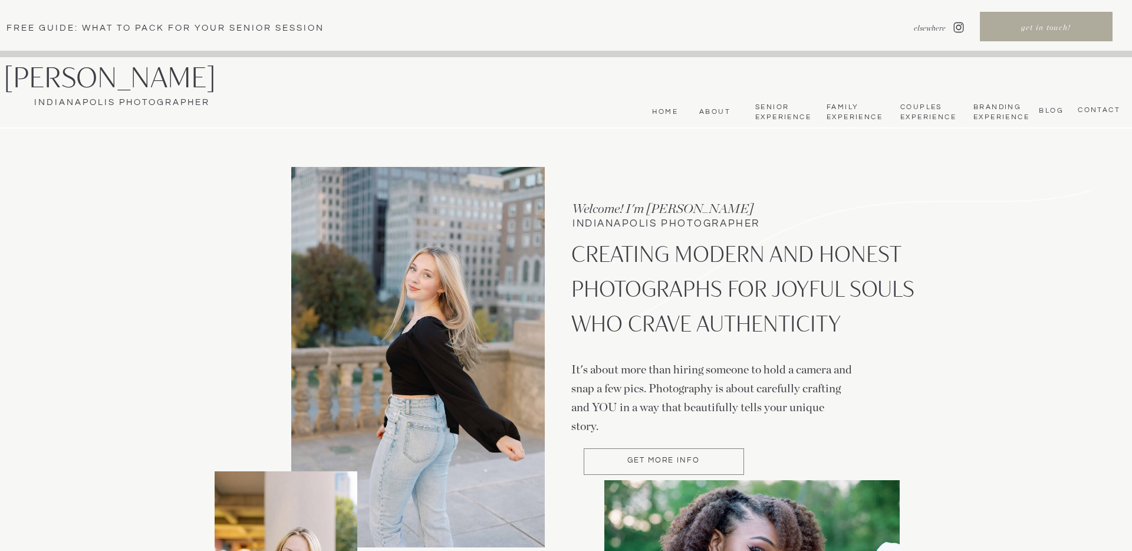
click at [777, 117] on nav "Senior Experience" at bounding box center [782, 112] width 55 height 19
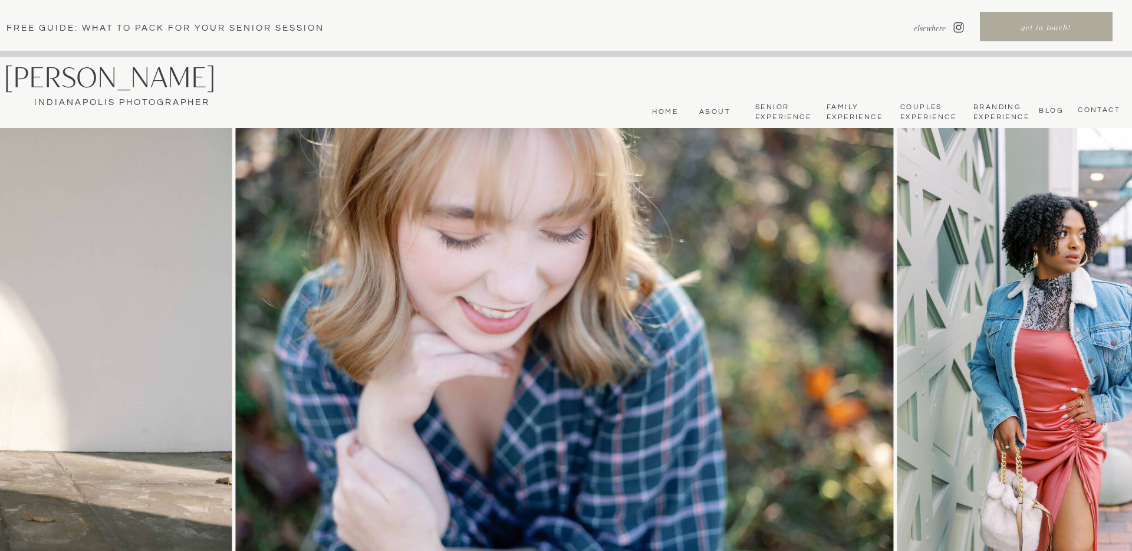
click at [715, 111] on nav "About" at bounding box center [712, 111] width 35 height 9
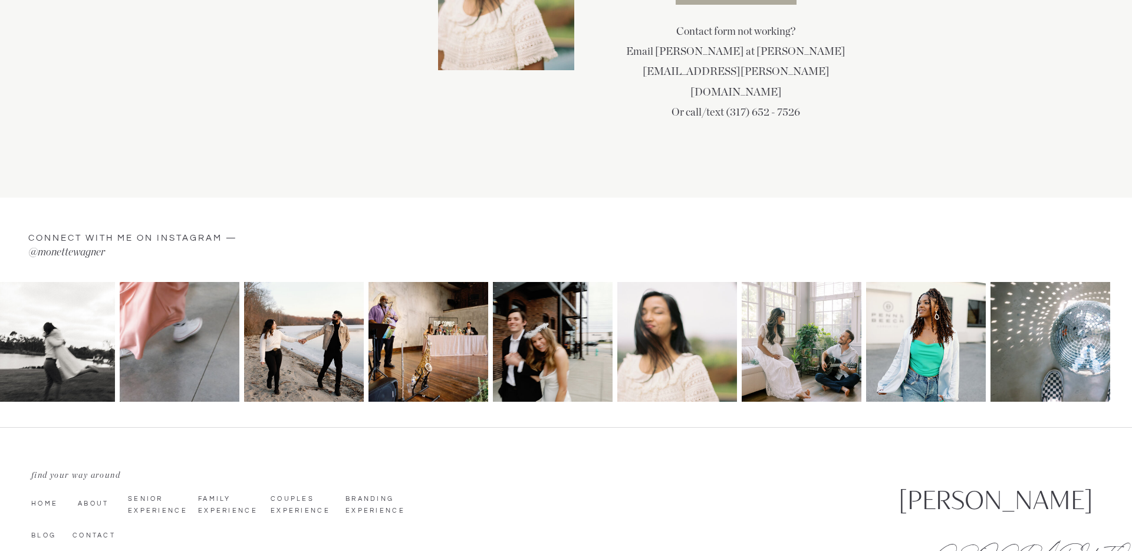
scroll to position [2869, 0]
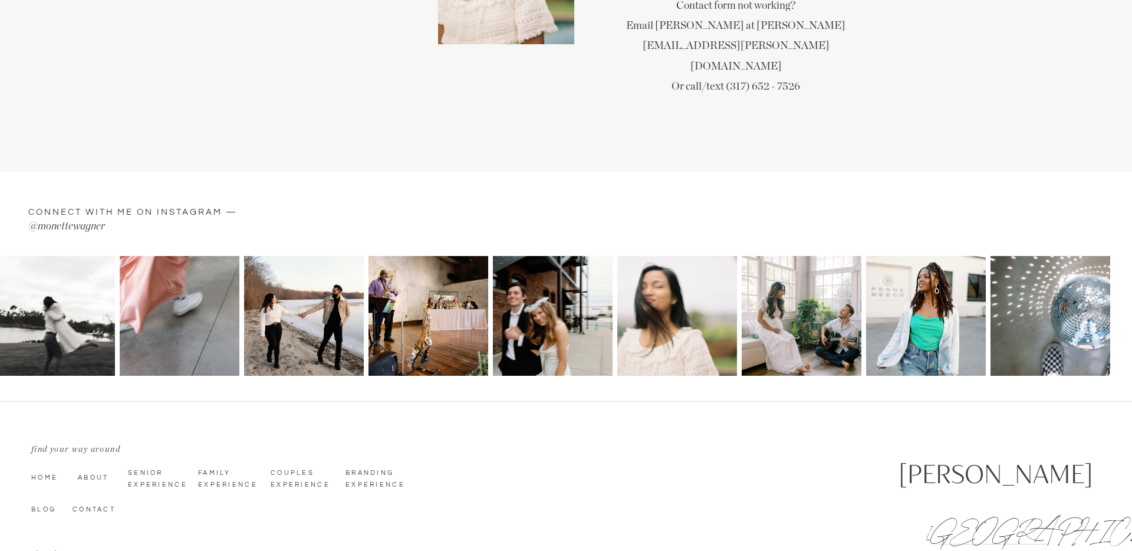
click at [73, 228] on p "@monettewagner" at bounding box center [161, 227] width 266 height 19
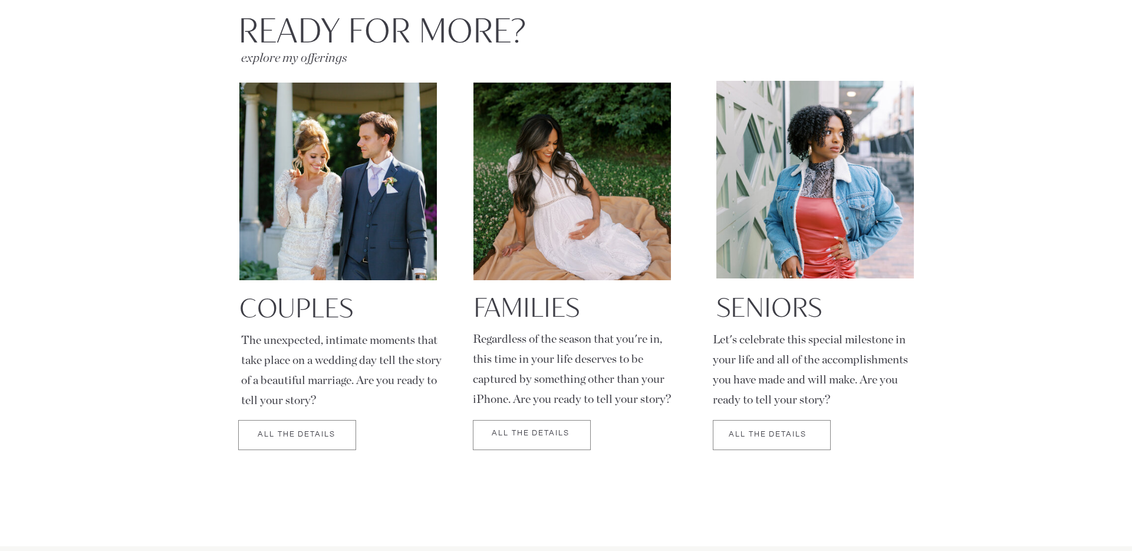
scroll to position [1893, 0]
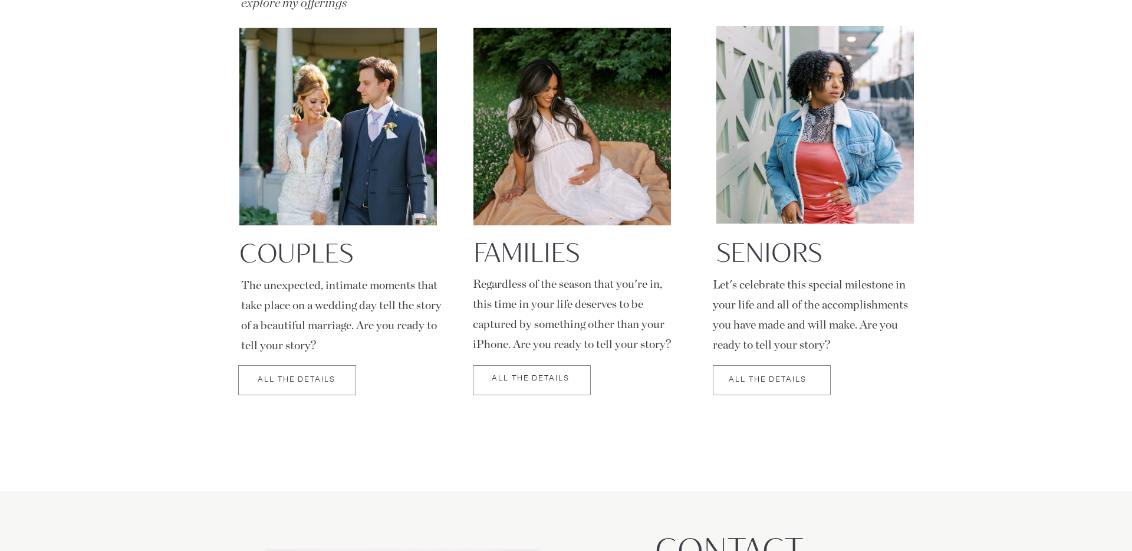
click at [764, 377] on div at bounding box center [772, 380] width 118 height 30
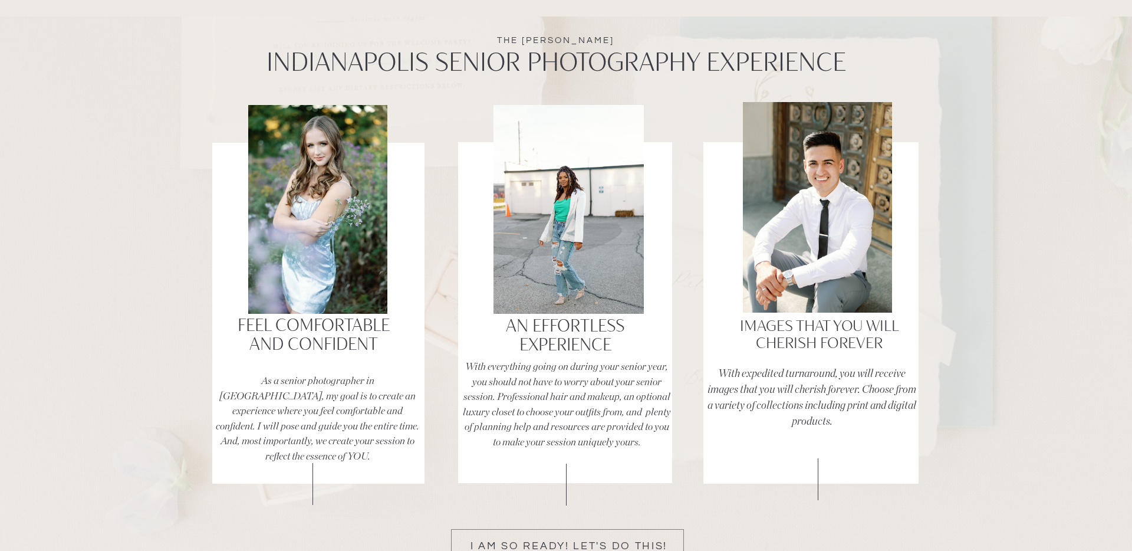
scroll to position [2158, 0]
click at [310, 340] on h3 "Feel Comfortable and confident" at bounding box center [313, 336] width 176 height 40
click at [537, 346] on h3 "An effortless Experience" at bounding box center [565, 337] width 176 height 40
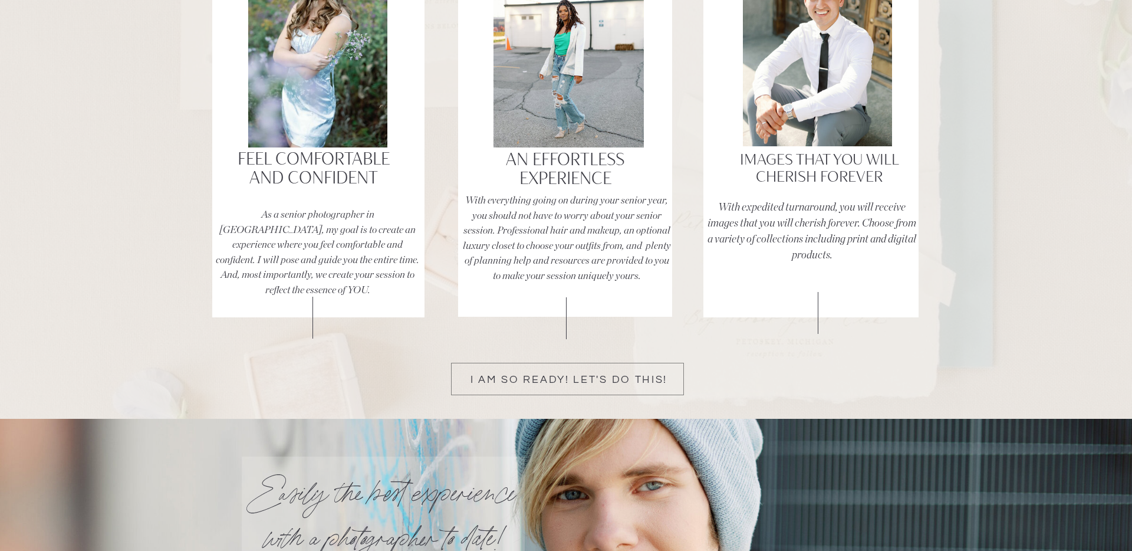
scroll to position [2391, 0]
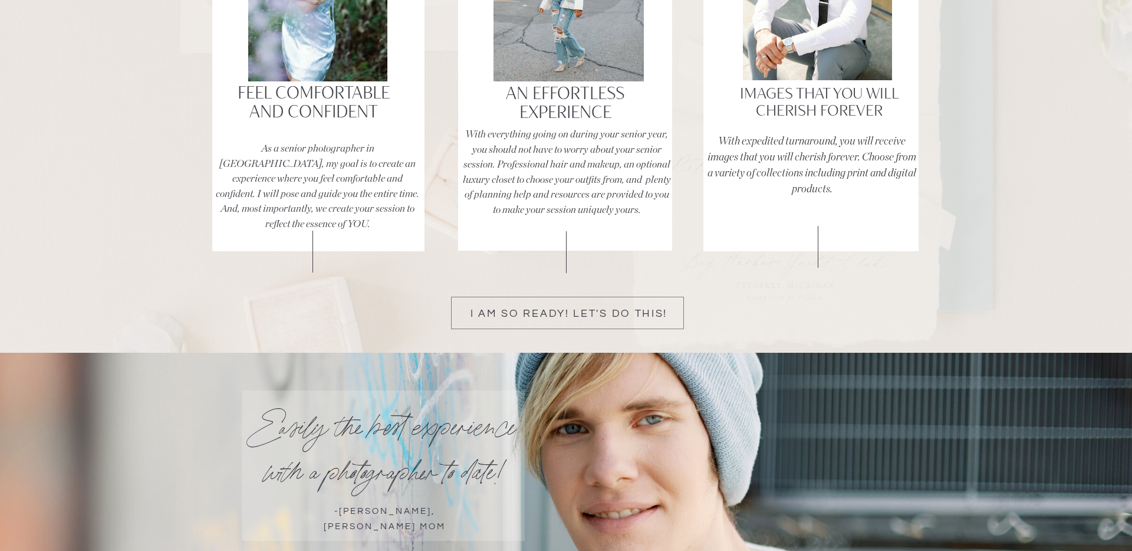
click at [601, 310] on p "I am so ready! Let's do this!" at bounding box center [569, 313] width 223 height 11
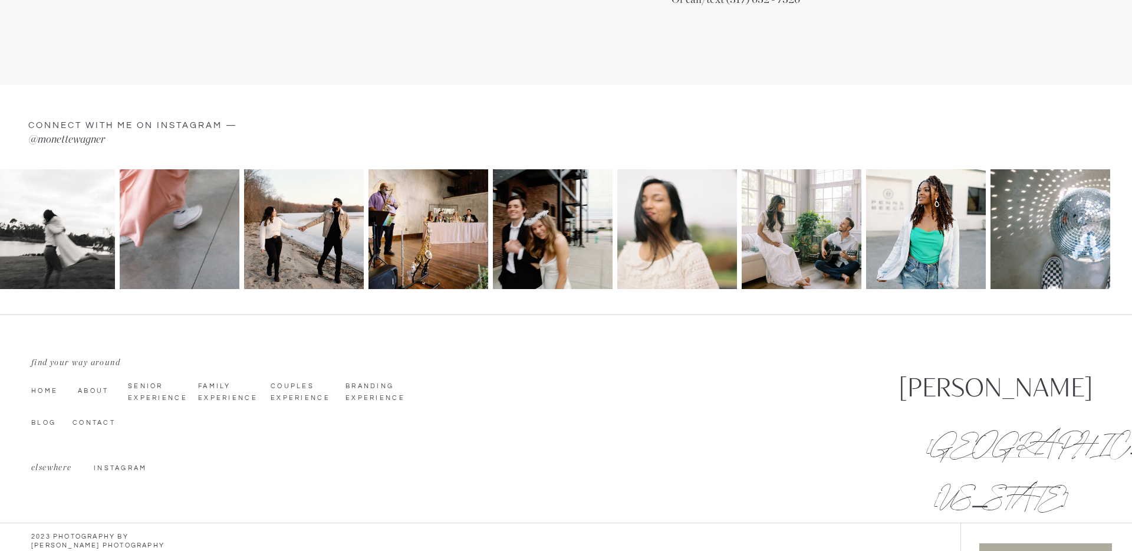
scroll to position [808, 0]
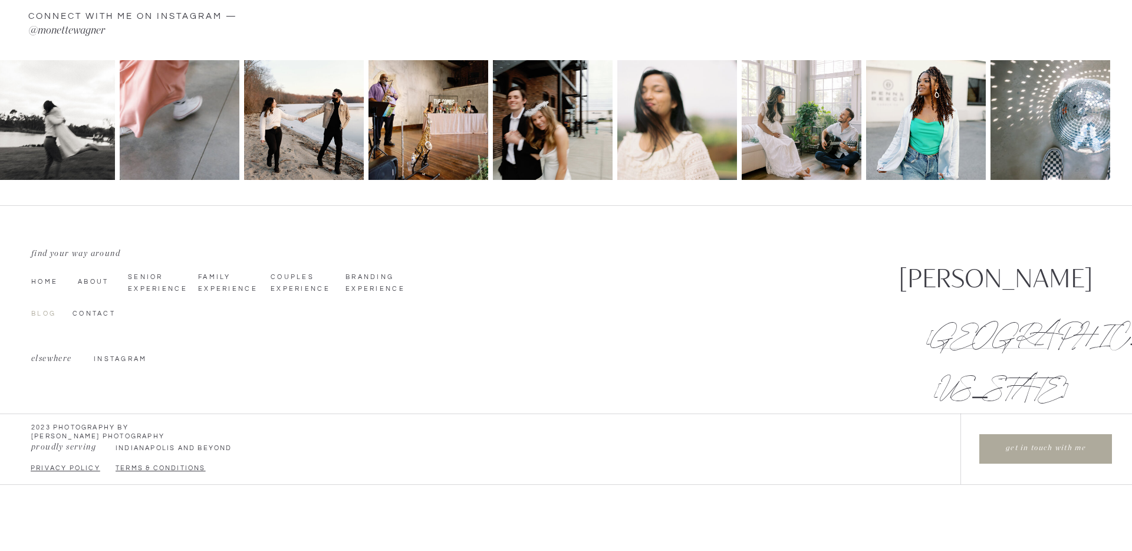
click at [31, 313] on nav "Blog" at bounding box center [49, 312] width 37 height 9
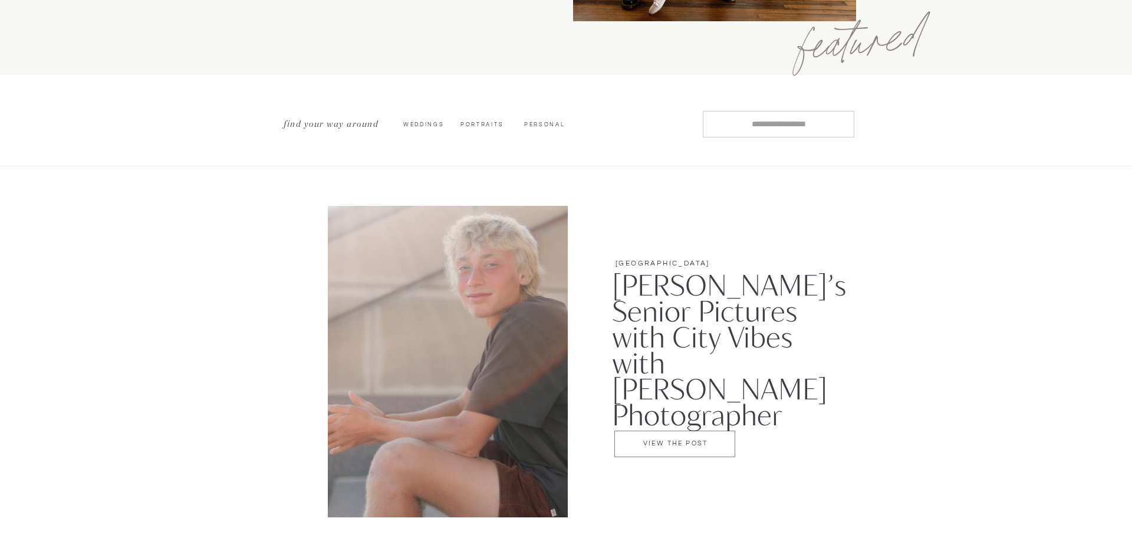
scroll to position [590, 0]
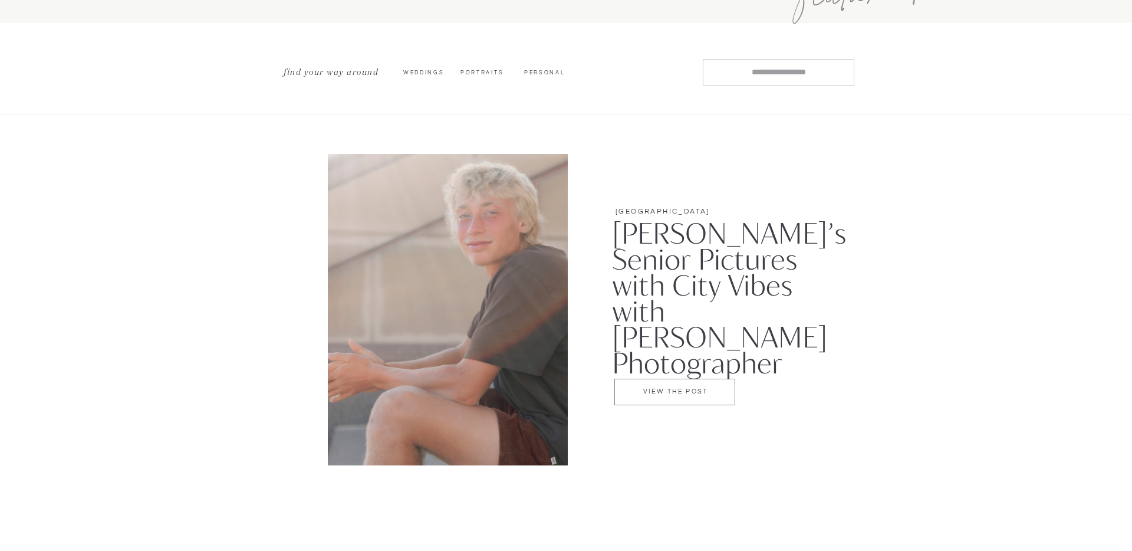
click at [702, 395] on p "VIEW THE POST" at bounding box center [676, 393] width 120 height 10
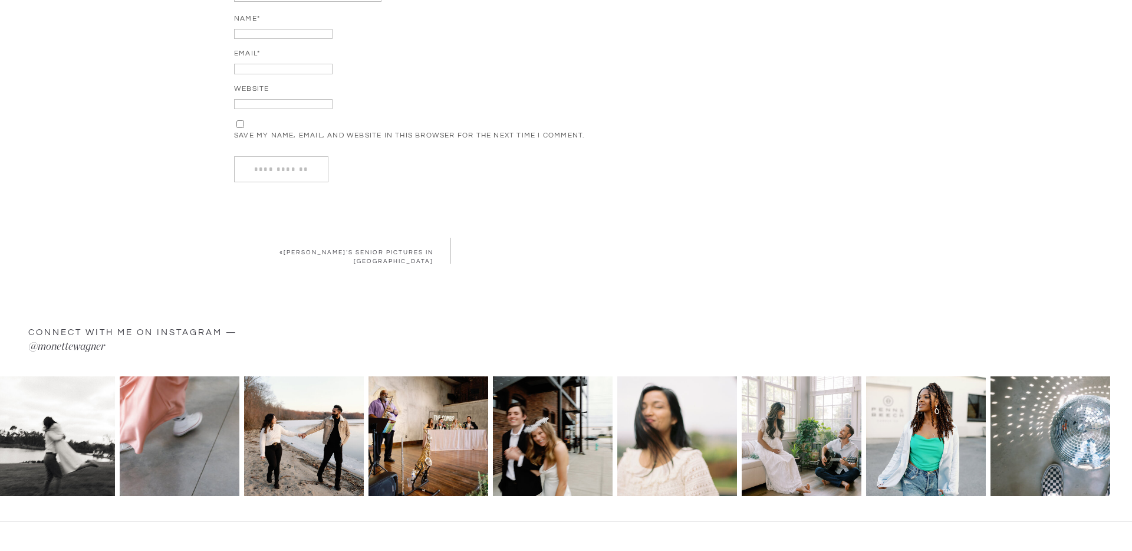
scroll to position [2477, 0]
